Goal: Task Accomplishment & Management: Use online tool/utility

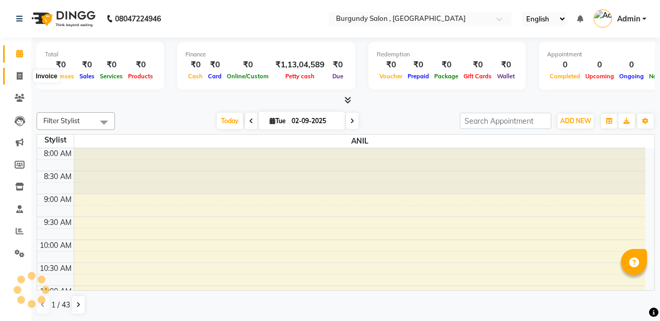
click at [20, 72] on icon at bounding box center [20, 76] width 6 height 8
select select "service"
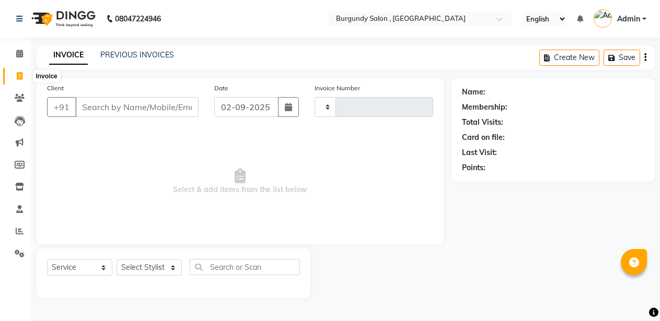
type input "1664"
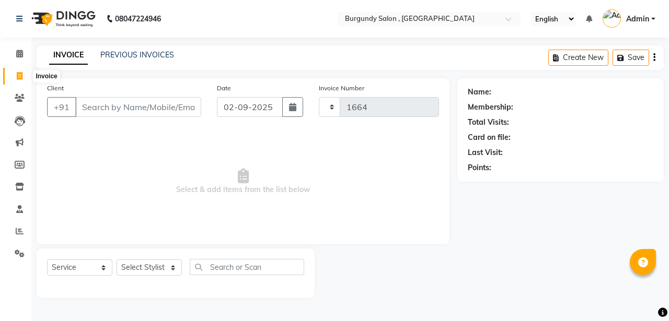
select select "5345"
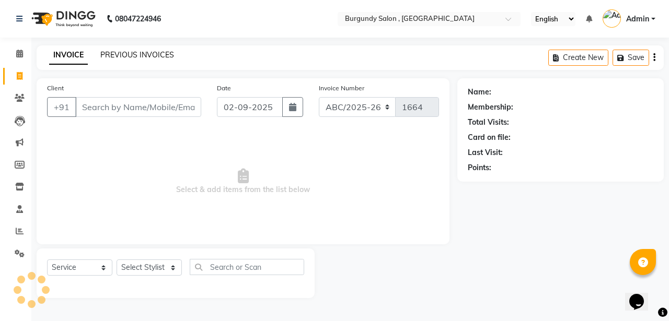
click at [156, 54] on link "PREVIOUS INVOICES" at bounding box center [137, 54] width 74 height 9
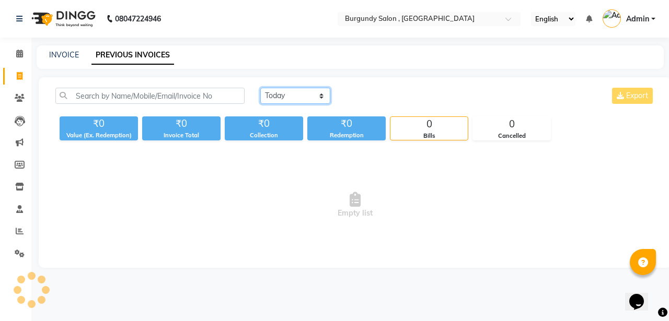
click at [296, 96] on select "[DATE] [DATE] Custom Range" at bounding box center [295, 96] width 70 height 16
select select "range"
click at [260, 88] on select "[DATE] [DATE] Custom Range" at bounding box center [295, 96] width 70 height 16
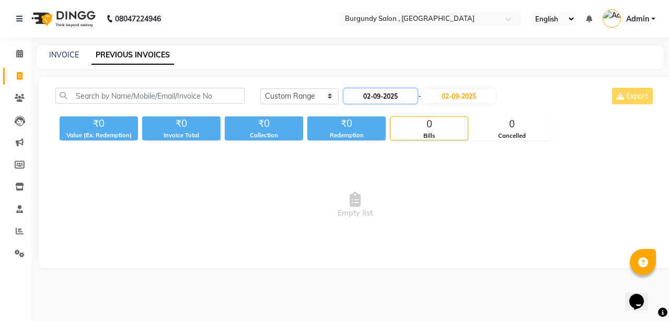
click at [372, 96] on input "02-09-2025" at bounding box center [380, 96] width 73 height 15
select select "9"
select select "2025"
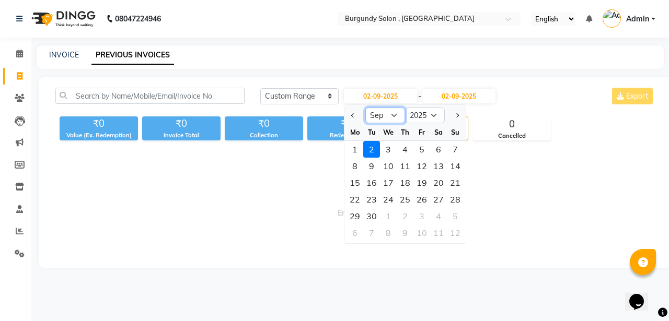
click at [393, 120] on select "Jan Feb Mar Apr May Jun [DATE] Aug Sep Oct Nov Dec" at bounding box center [385, 116] width 40 height 16
select select "8"
click at [365, 108] on select "Jan Feb Mar Apr May Jun [DATE] Aug Sep Oct Nov Dec" at bounding box center [385, 116] width 40 height 16
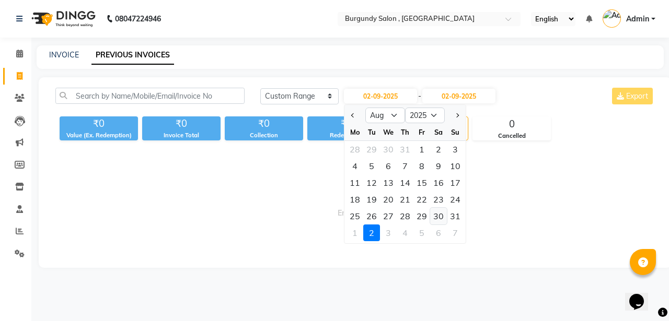
click at [438, 218] on div "30" at bounding box center [438, 216] width 17 height 17
type input "[DATE]"
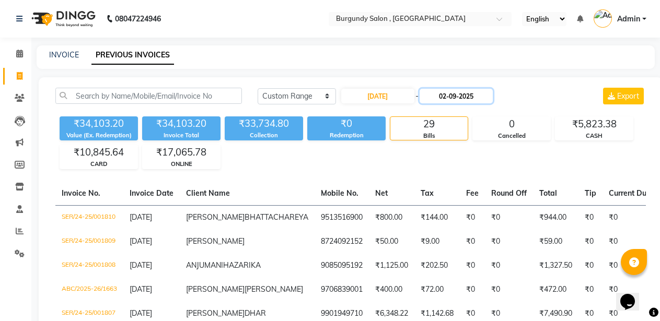
click at [460, 89] on input "02-09-2025" at bounding box center [456, 96] width 73 height 15
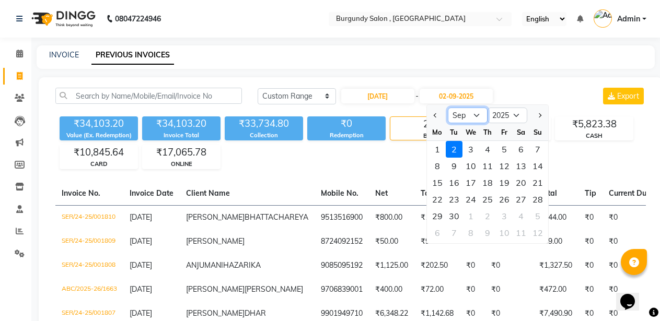
click at [478, 113] on select "Aug Sep Oct Nov Dec" at bounding box center [468, 116] width 40 height 16
select select "8"
click at [448, 108] on select "Aug Sep Oct Nov Dec" at bounding box center [468, 116] width 40 height 16
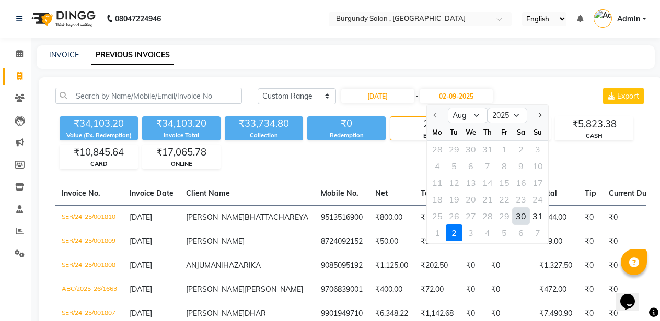
click at [523, 216] on div "30" at bounding box center [521, 216] width 17 height 17
type input "[DATE]"
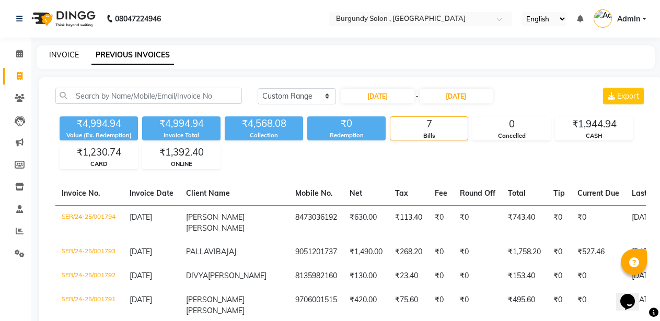
click at [66, 51] on link "INVOICE" at bounding box center [64, 54] width 30 height 9
select select "service"
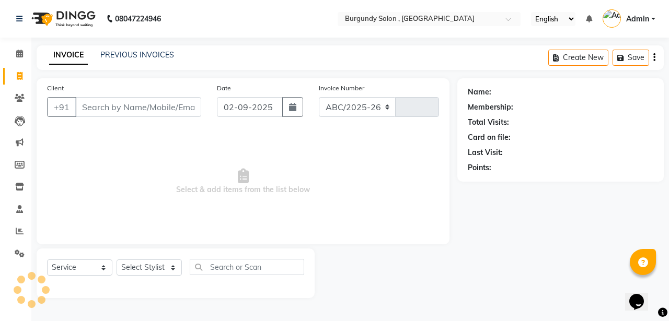
select select "5345"
type input "1664"
